Goal: Information Seeking & Learning: Learn about a topic

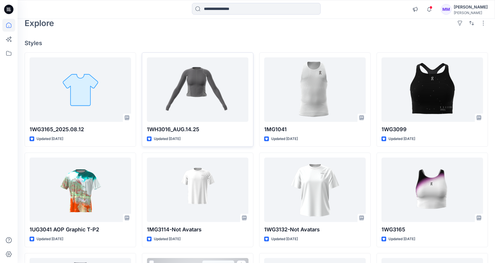
scroll to position [28, 0]
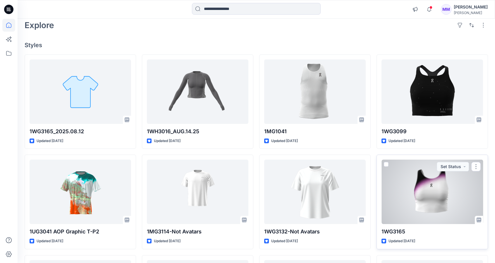
click at [398, 188] on div at bounding box center [433, 191] width 102 height 64
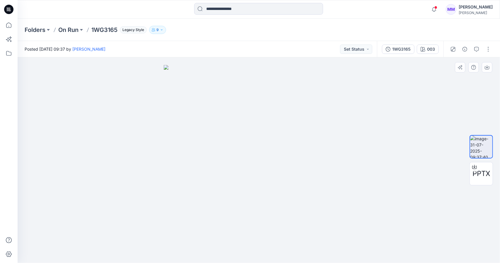
drag, startPoint x: 232, startPoint y: 167, endPoint x: 208, endPoint y: 208, distance: 47.7
click at [272, 185] on img at bounding box center [259, 164] width 190 height 198
drag, startPoint x: 228, startPoint y: 201, endPoint x: 239, endPoint y: 166, distance: 36.9
click at [239, 166] on img at bounding box center [259, 164] width 190 height 198
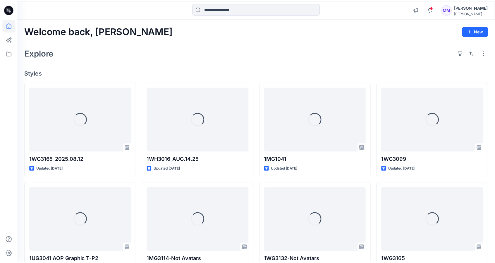
scroll to position [28, 0]
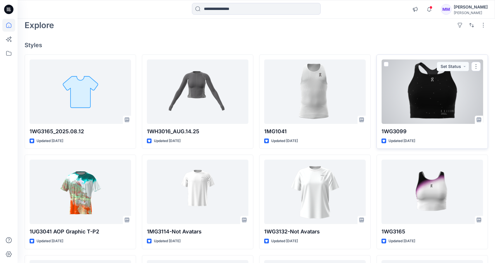
click at [443, 92] on div at bounding box center [433, 91] width 102 height 64
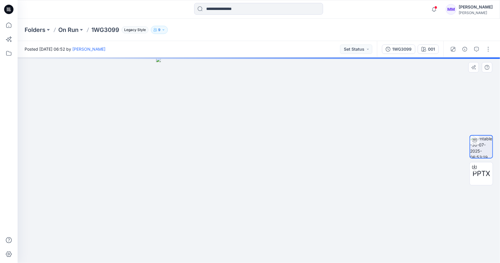
drag, startPoint x: 243, startPoint y: 186, endPoint x: 237, endPoint y: 184, distance: 6.6
click at [237, 184] on div at bounding box center [259, 159] width 482 height 205
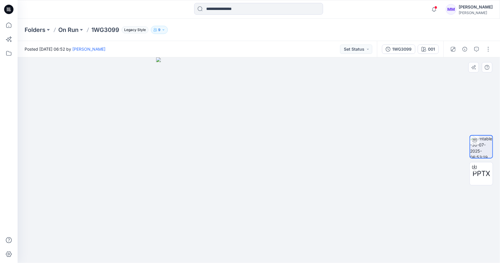
drag, startPoint x: 285, startPoint y: 178, endPoint x: 225, endPoint y: 192, distance: 61.5
click at [225, 192] on div at bounding box center [259, 159] width 482 height 205
drag, startPoint x: 213, startPoint y: 190, endPoint x: 306, endPoint y: 150, distance: 101.6
click at [306, 150] on div at bounding box center [259, 159] width 482 height 205
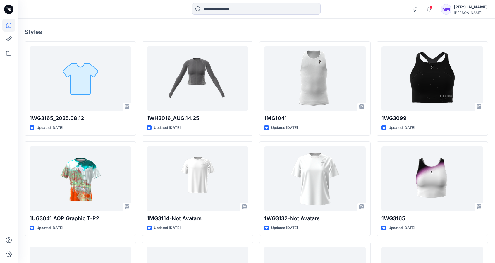
scroll to position [41, 0]
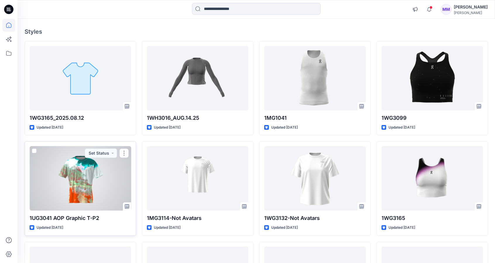
click at [96, 168] on div at bounding box center [81, 178] width 102 height 64
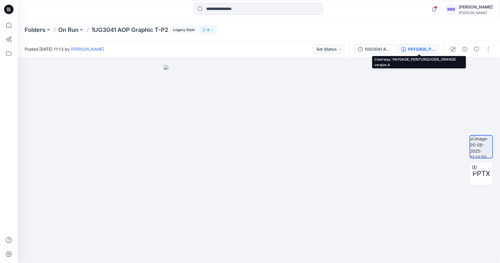
click at [416, 48] on div "PAYSAGE_PEINTURQUOISE_ORANGE version A" at bounding box center [421, 49] width 27 height 6
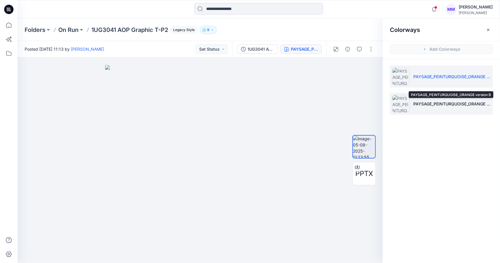
click at [437, 101] on p "PAYSAGE_PEINTURQUOISE_ORANGE version B" at bounding box center [451, 104] width 77 height 6
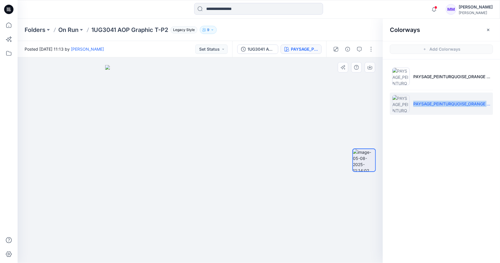
drag, startPoint x: 232, startPoint y: 152, endPoint x: 187, endPoint y: 164, distance: 46.6
click at [187, 164] on img at bounding box center [200, 164] width 190 height 198
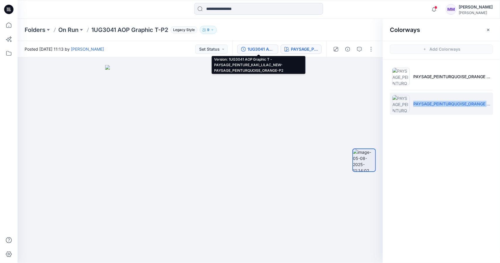
click at [264, 48] on div "1UG3041 AOP Graphic T -PAYSAGE_PEINTURE_KAKI_LILAC_NEW-PAYSAGE_PEINTURQUOISE_OR…" at bounding box center [260, 49] width 27 height 6
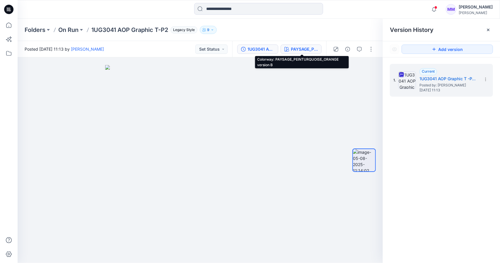
click at [298, 51] on div "PAYSAGE_PEINTURQUOISE_ORANGE version B" at bounding box center [304, 49] width 27 height 6
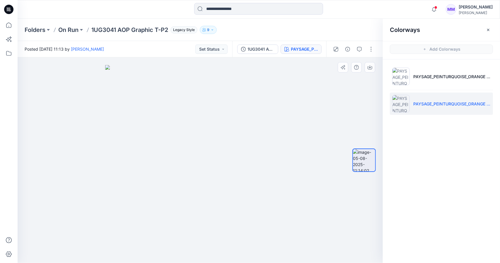
click at [208, 162] on img at bounding box center [200, 164] width 190 height 198
drag, startPoint x: 217, startPoint y: 123, endPoint x: 219, endPoint y: 151, distance: 27.9
click at [219, 151] on img at bounding box center [200, 164] width 190 height 198
click at [360, 46] on button "button" at bounding box center [358, 48] width 9 height 9
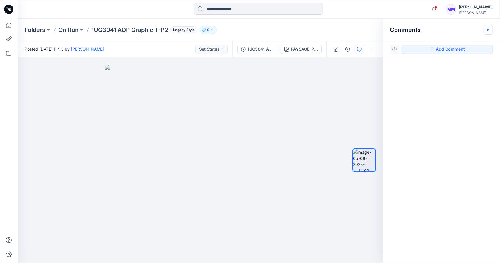
click at [487, 29] on icon "button" at bounding box center [487, 30] width 5 height 5
